Goal: Information Seeking & Learning: Understand process/instructions

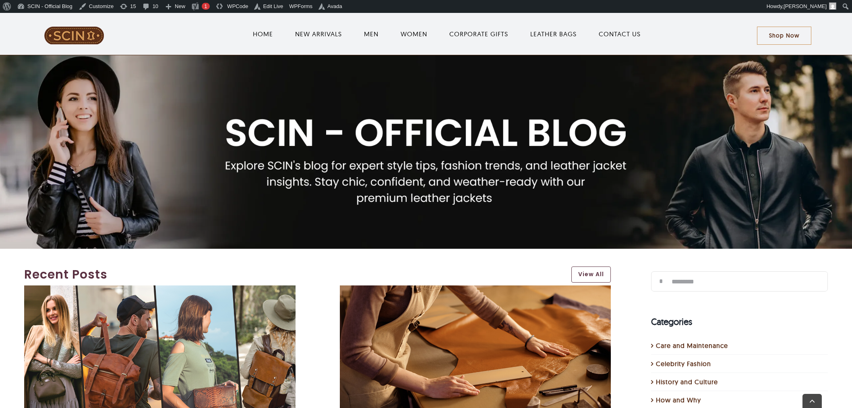
scroll to position [179, 0]
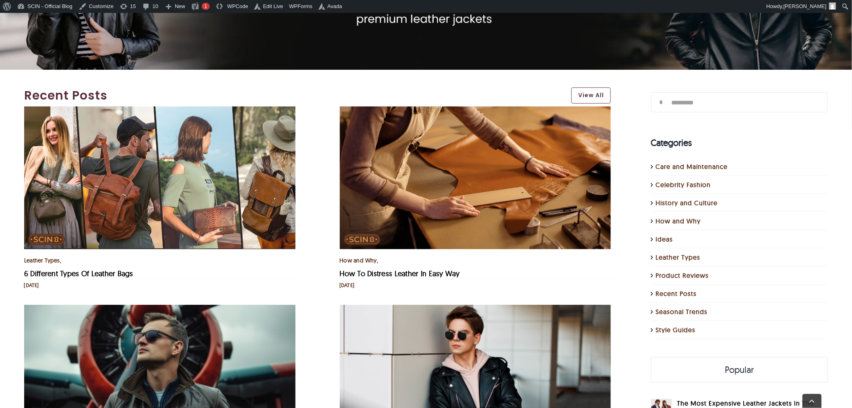
click at [429, 118] on img "How To Distress Leather In Easy Way" at bounding box center [475, 177] width 271 height 143
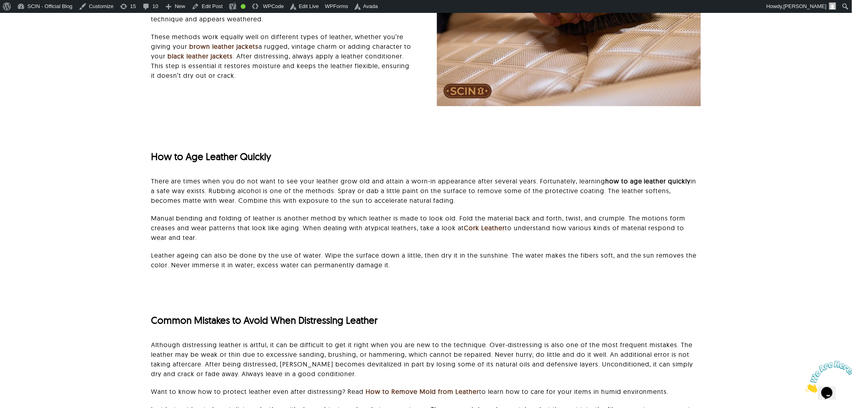
scroll to position [1924, 0]
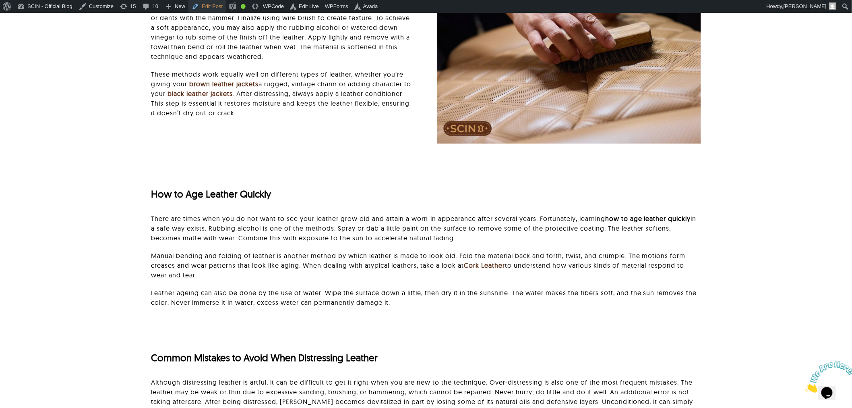
click at [209, 7] on link "Edit Post" at bounding box center [206, 6] width 37 height 13
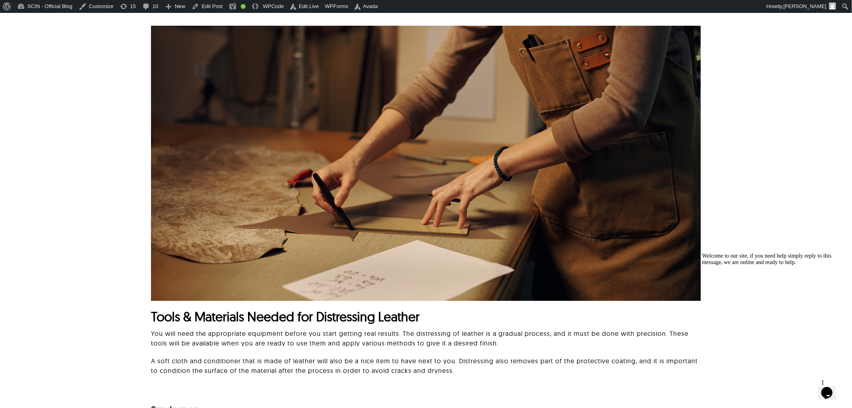
scroll to position [501, 0]
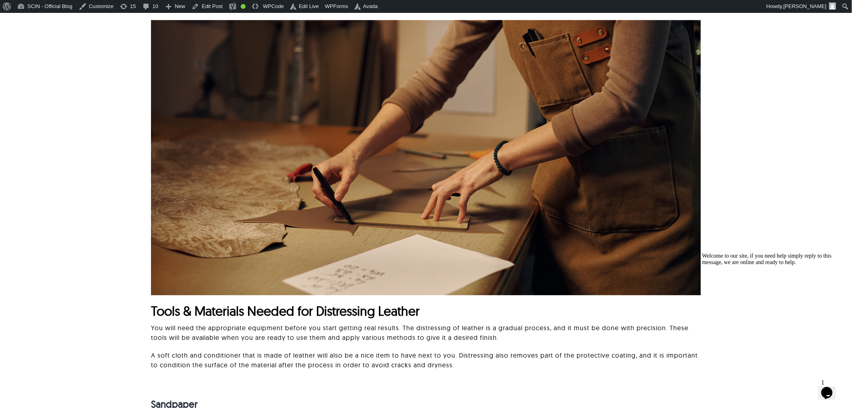
click at [702, 252] on icon "Chat attention grabber" at bounding box center [702, 252] width 0 height 0
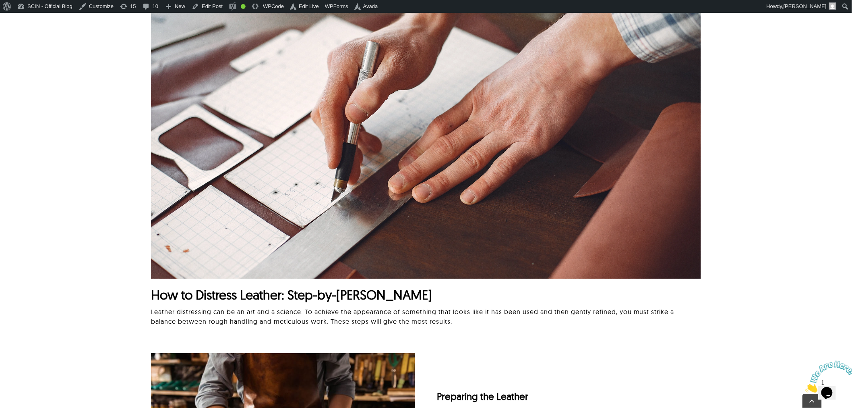
click at [154, 299] on span "How to Distress Leather: Step-by-[PERSON_NAME]" at bounding box center [291, 294] width 281 height 16
click at [153, 299] on span "How to Distress Leather: Step-by-[PERSON_NAME]" at bounding box center [291, 294] width 281 height 16
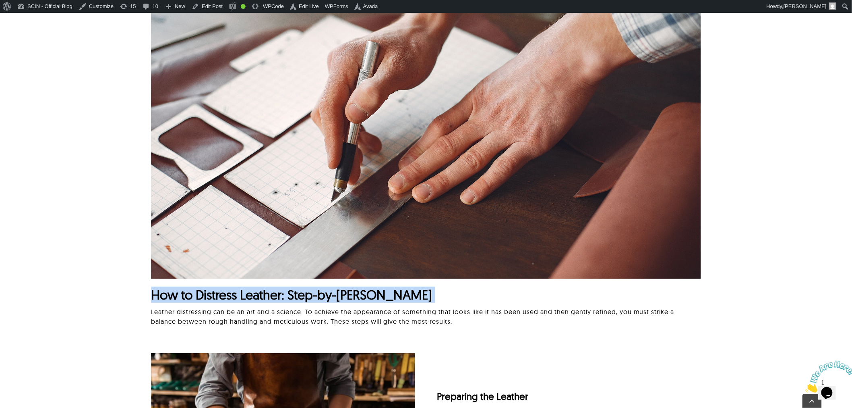
click at [153, 299] on span "How to Distress Leather: Step-by-[PERSON_NAME]" at bounding box center [291, 294] width 281 height 16
click at [206, 296] on span "How to Distress Leather: Step-by-[PERSON_NAME]" at bounding box center [291, 294] width 281 height 16
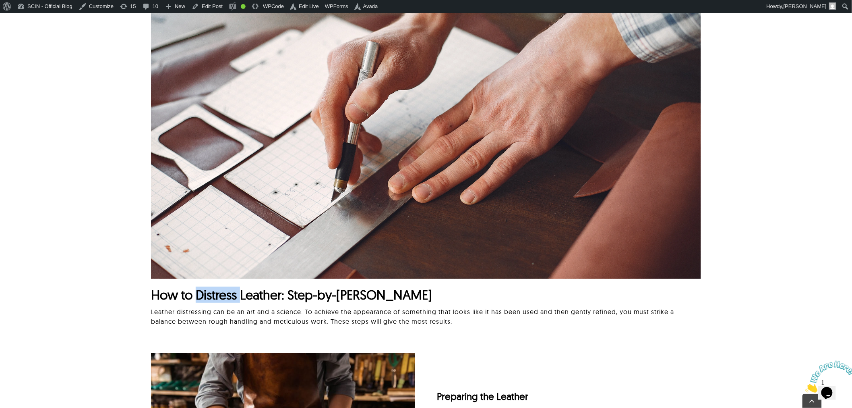
click at [206, 296] on span "How to Distress Leather: Step-by-[PERSON_NAME]" at bounding box center [291, 294] width 281 height 16
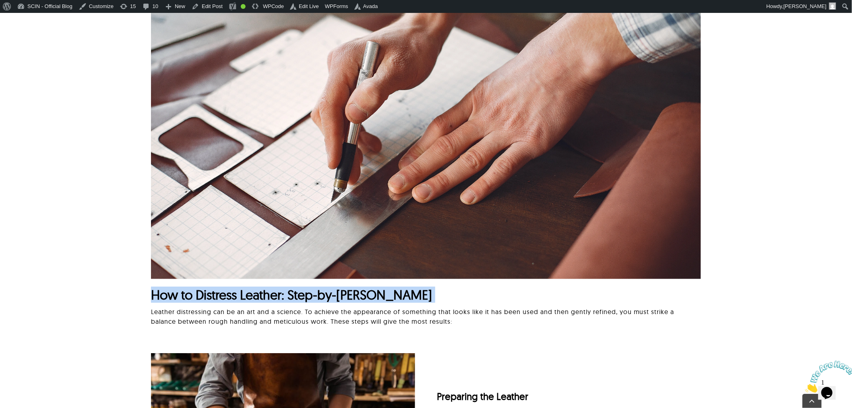
click at [206, 296] on span "How to Distress Leather: Step-by-[PERSON_NAME]" at bounding box center [291, 294] width 281 height 16
click at [255, 301] on span "How to Distress Leather: Step-by-[PERSON_NAME]" at bounding box center [291, 294] width 281 height 16
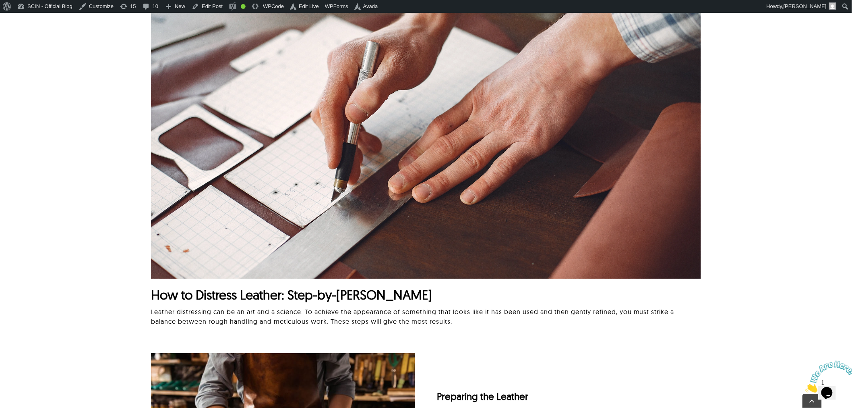
click at [271, 298] on span "How to Distress Leather: Step-by-[PERSON_NAME]" at bounding box center [291, 294] width 281 height 16
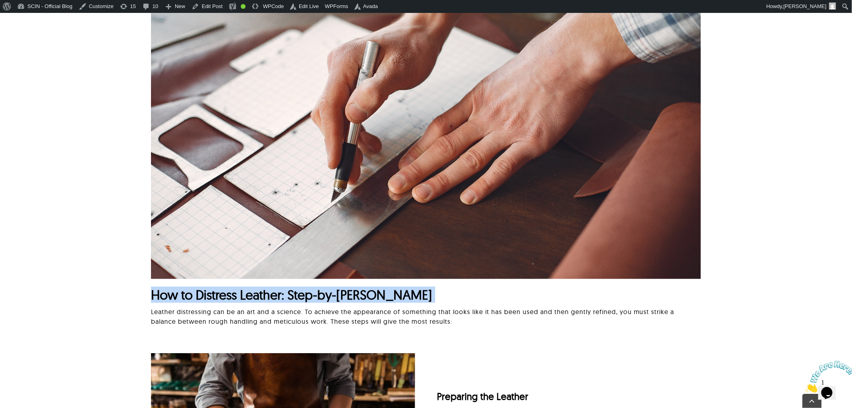
click at [271, 298] on span "How to Distress Leather: Step-by-[PERSON_NAME]" at bounding box center [291, 294] width 281 height 16
click at [304, 297] on span "How to Distress Leather: Step-by-[PERSON_NAME]" at bounding box center [291, 294] width 281 height 16
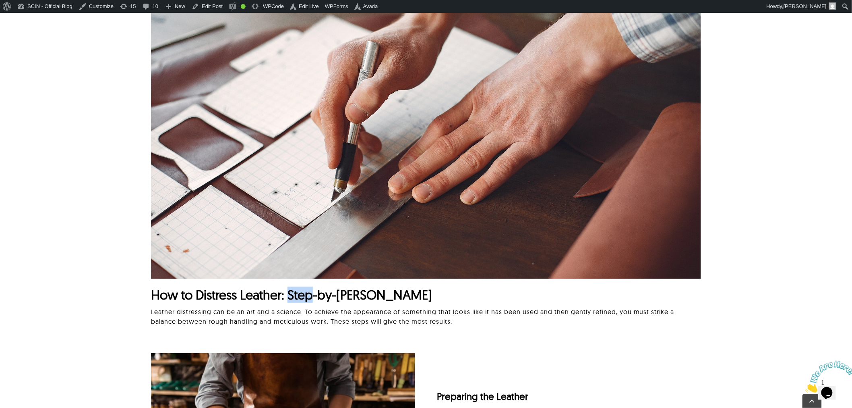
click at [304, 297] on span "How to Distress Leather: Step-by-[PERSON_NAME]" at bounding box center [291, 294] width 281 height 16
click at [341, 297] on span "How to Distress Leather: Step-by-[PERSON_NAME]" at bounding box center [291, 294] width 281 height 16
click at [330, 296] on span "How to Distress Leather: Step-by-[PERSON_NAME]" at bounding box center [291, 294] width 281 height 16
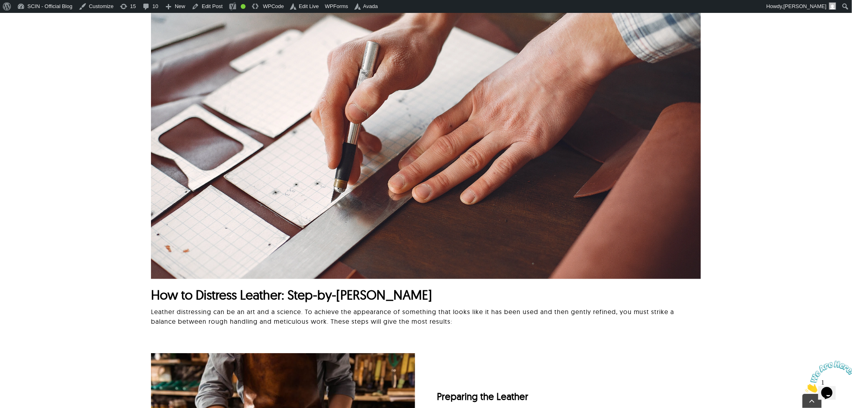
click at [360, 296] on span "How to Distress Leather: Step-by-[PERSON_NAME]" at bounding box center [291, 294] width 281 height 16
click at [381, 296] on span "How to Distress Leather: Step-by-[PERSON_NAME]" at bounding box center [291, 294] width 281 height 16
click at [346, 296] on span "How to Distress Leather: Step-by-[PERSON_NAME]" at bounding box center [291, 294] width 281 height 16
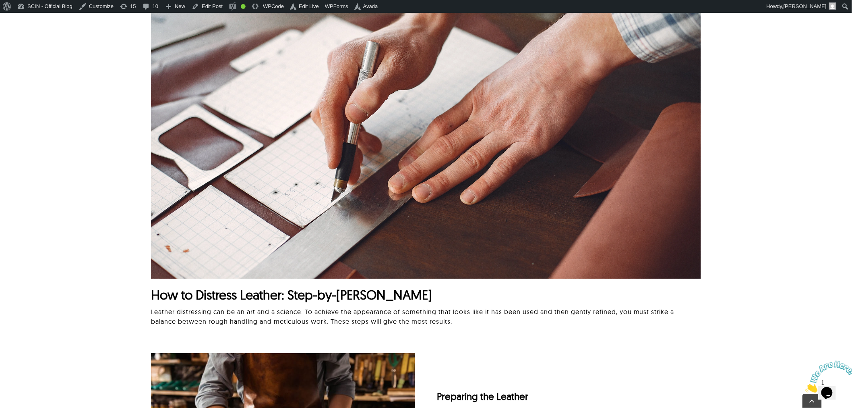
click at [321, 296] on span "How to Distress Leather: Step-by-[PERSON_NAME]" at bounding box center [291, 294] width 281 height 16
click at [307, 297] on span "How to Distress Leather: Step-by-[PERSON_NAME]" at bounding box center [291, 294] width 281 height 16
click at [306, 297] on span "How to Distress Leather: Step-by-[PERSON_NAME]" at bounding box center [291, 294] width 281 height 16
click at [168, 295] on span "How to Distress Leather: Step-by-[PERSON_NAME]" at bounding box center [291, 294] width 281 height 16
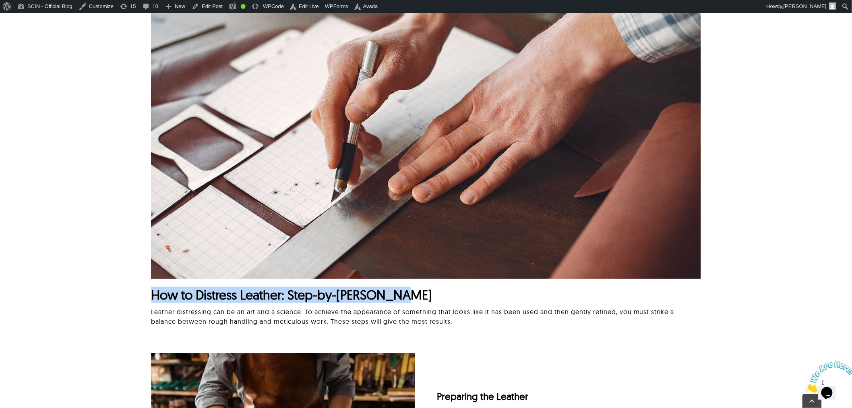
drag, startPoint x: 168, startPoint y: 295, endPoint x: 381, endPoint y: 295, distance: 213.0
click at [381, 295] on span "How to Distress Leather: Step-by-[PERSON_NAME]" at bounding box center [291, 294] width 281 height 16
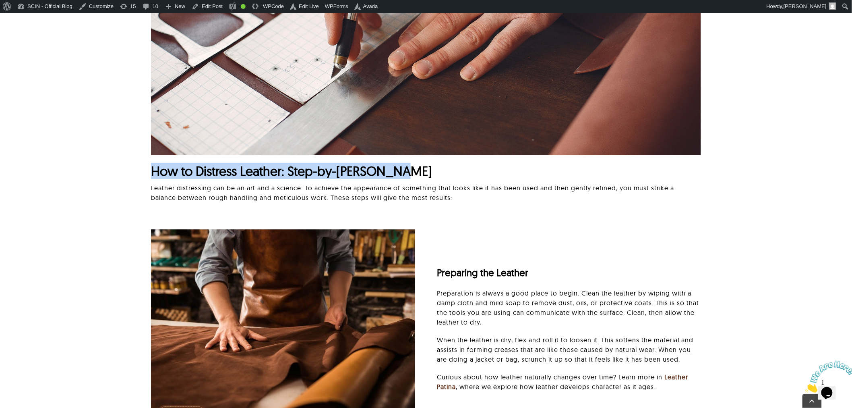
scroll to position [1342, 0]
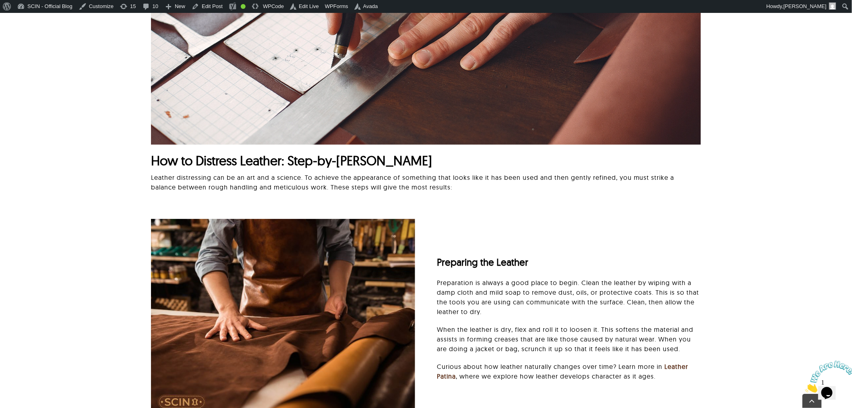
click at [457, 254] on div "Preparing the Leather" at bounding box center [569, 261] width 264 height 31
click at [451, 259] on span "Preparing the Leather" at bounding box center [482, 262] width 91 height 12
drag, startPoint x: 451, startPoint y: 259, endPoint x: 522, endPoint y: 259, distance: 71.3
click at [522, 259] on span "Preparing the Leather" at bounding box center [482, 262] width 91 height 12
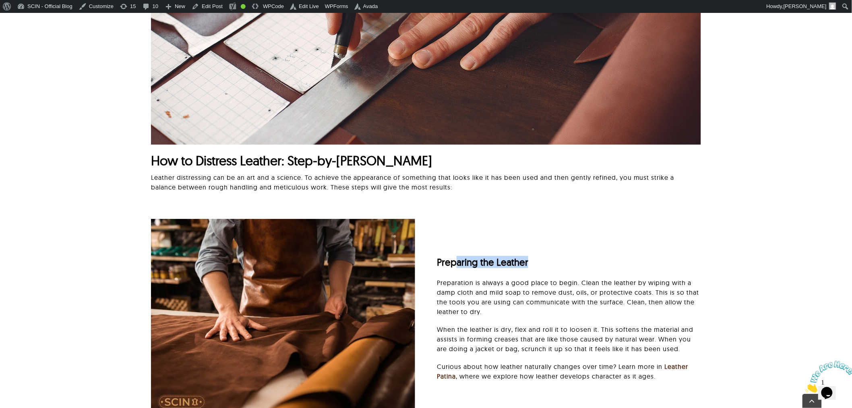
drag, startPoint x: 601, startPoint y: 276, endPoint x: 457, endPoint y: 269, distance: 144.4
click at [457, 269] on div "Preparing the Leather" at bounding box center [569, 261] width 264 height 31
click at [468, 265] on span "Preparing the Leather" at bounding box center [482, 262] width 91 height 12
click at [447, 259] on span "Preparing the Leather" at bounding box center [482, 262] width 91 height 12
drag, startPoint x: 447, startPoint y: 259, endPoint x: 500, endPoint y: 258, distance: 53.2
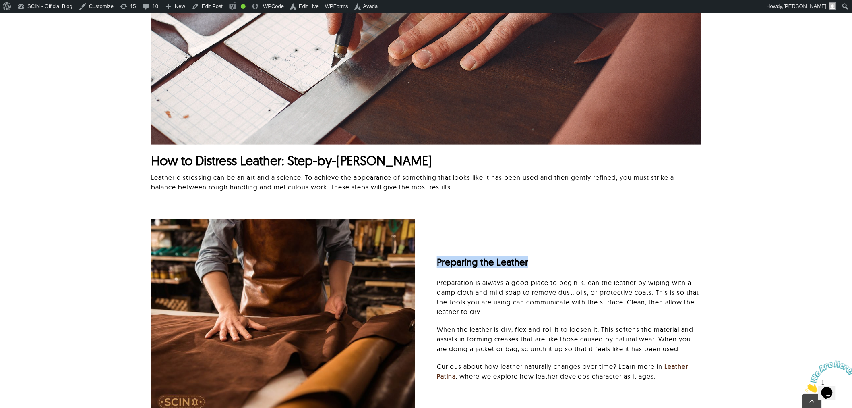
click at [500, 258] on span "Preparing the Leather" at bounding box center [482, 262] width 91 height 12
click at [474, 261] on span "Preparing the Leather" at bounding box center [482, 262] width 91 height 12
click at [458, 261] on span "Preparing the Leather" at bounding box center [482, 262] width 91 height 12
click at [446, 262] on span "Preparing the Leather" at bounding box center [482, 262] width 91 height 12
drag, startPoint x: 446, startPoint y: 262, endPoint x: 515, endPoint y: 259, distance: 69.4
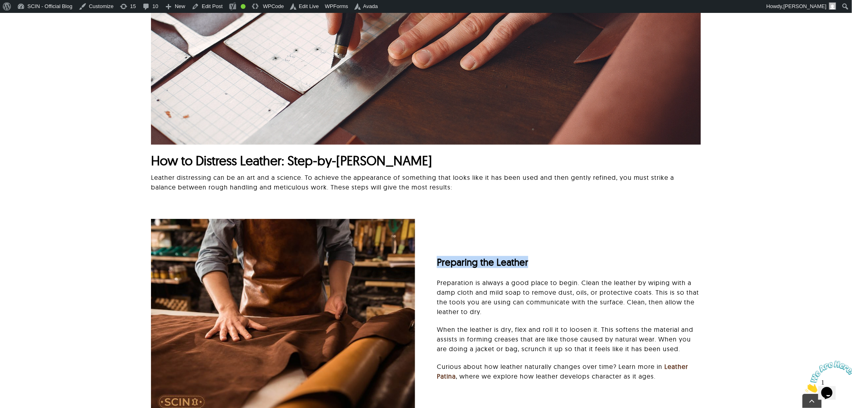
click at [515, 259] on span "Preparing the Leather" at bounding box center [482, 262] width 91 height 12
drag, startPoint x: 583, startPoint y: 183, endPoint x: 591, endPoint y: 177, distance: 10.4
click at [583, 183] on p "Leather distressing can be an art and a science. To achieve the appearance of s…" at bounding box center [426, 181] width 550 height 19
